Goal: Transaction & Acquisition: Obtain resource

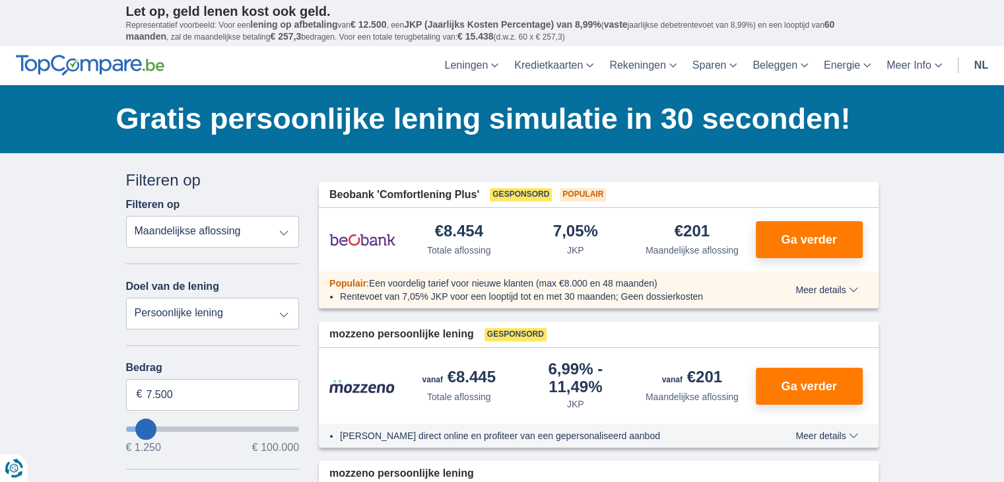
type input "9.250"
type input "9250"
type input "10.250"
type input "11250"
type input "11.250"
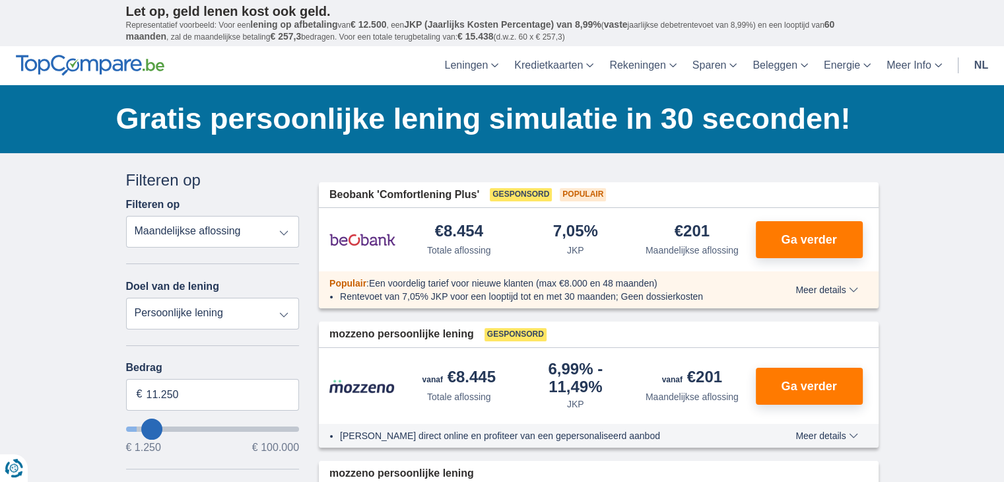
select select "60"
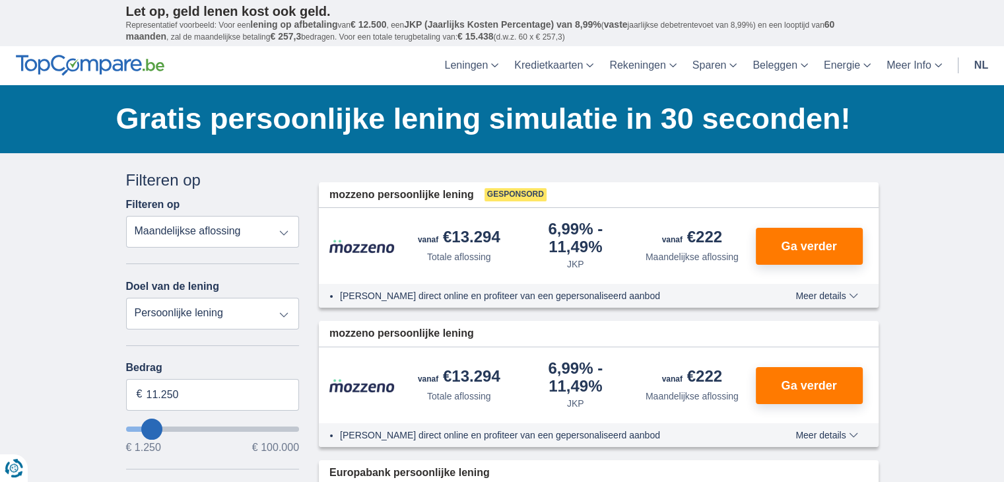
type input "10.250"
type input "10250"
type input "11.250"
type input "11250"
click at [145, 387] on input "11.250" at bounding box center [213, 395] width 174 height 32
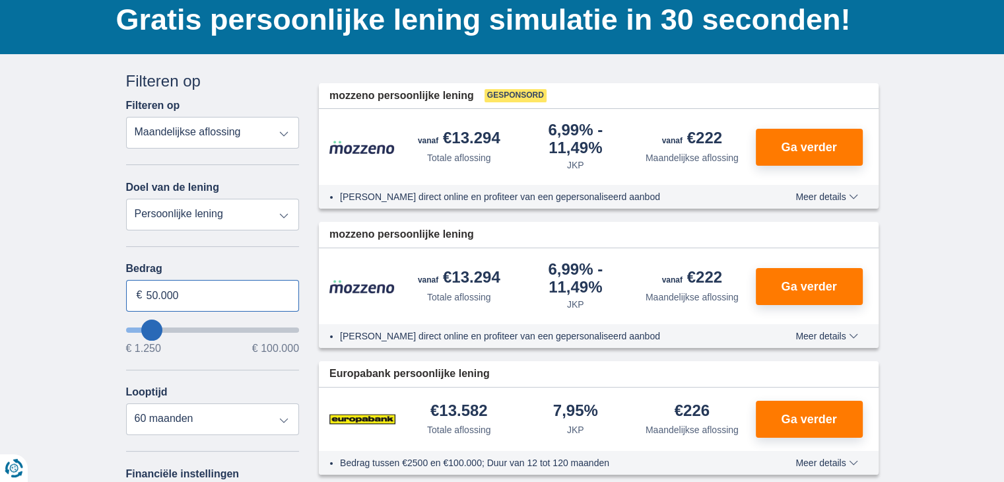
scroll to position [132, 0]
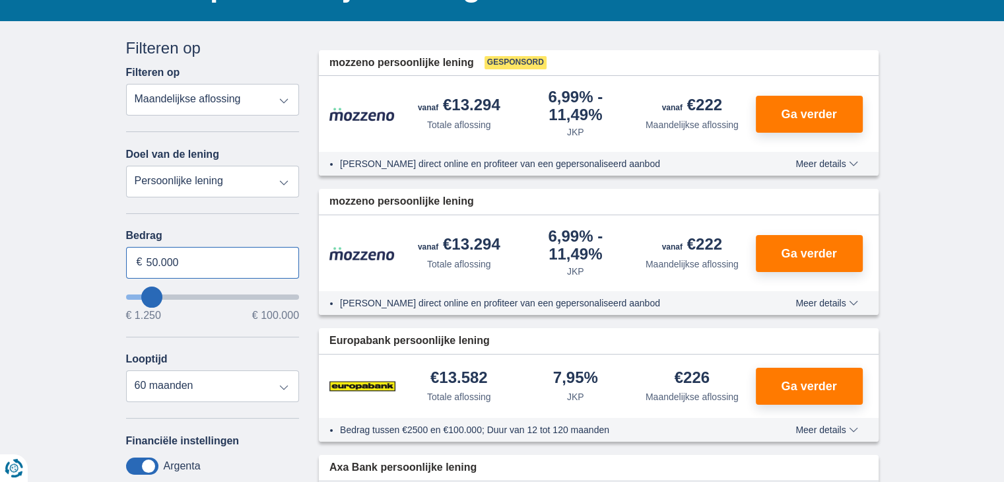
type input "50.000"
type input "50250"
select select "120"
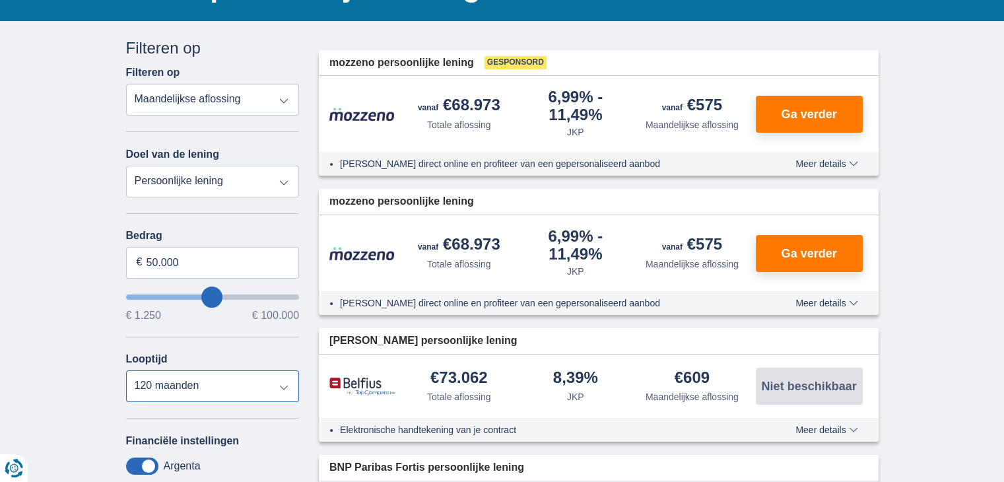
click at [174, 385] on select "12 maanden 18 maanden 24 maanden 30 maanden 36 maanden 42 maanden 48 maanden 60…" at bounding box center [213, 386] width 174 height 32
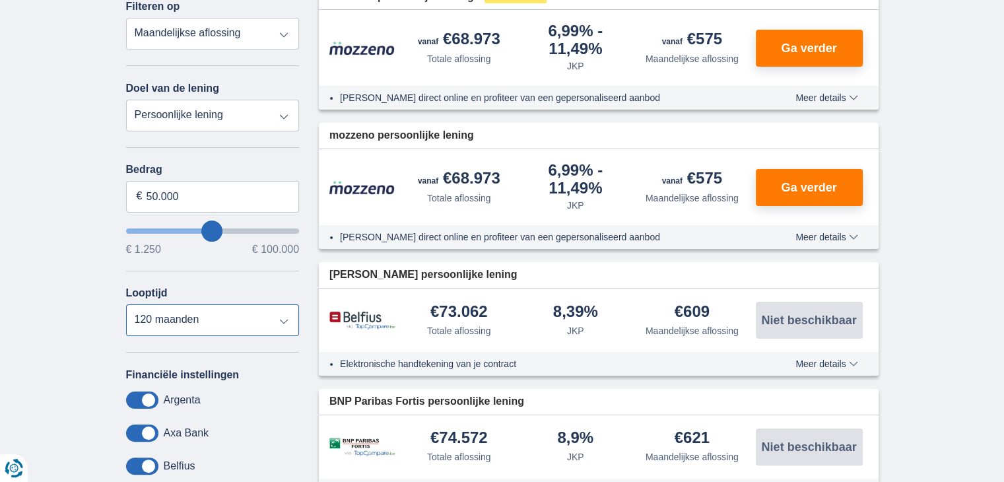
scroll to position [0, 0]
